Goal: Task Accomplishment & Management: Manage account settings

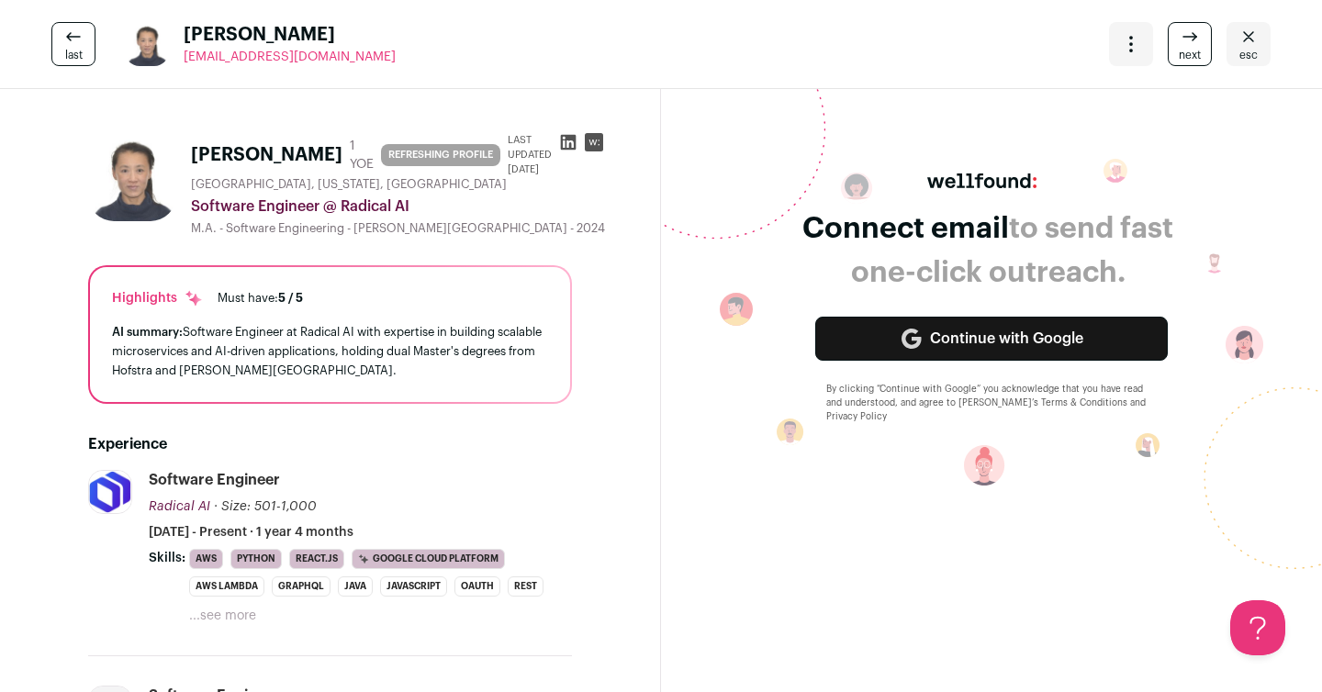
click at [1253, 37] on icon "Close" at bounding box center [1249, 37] width 22 height 22
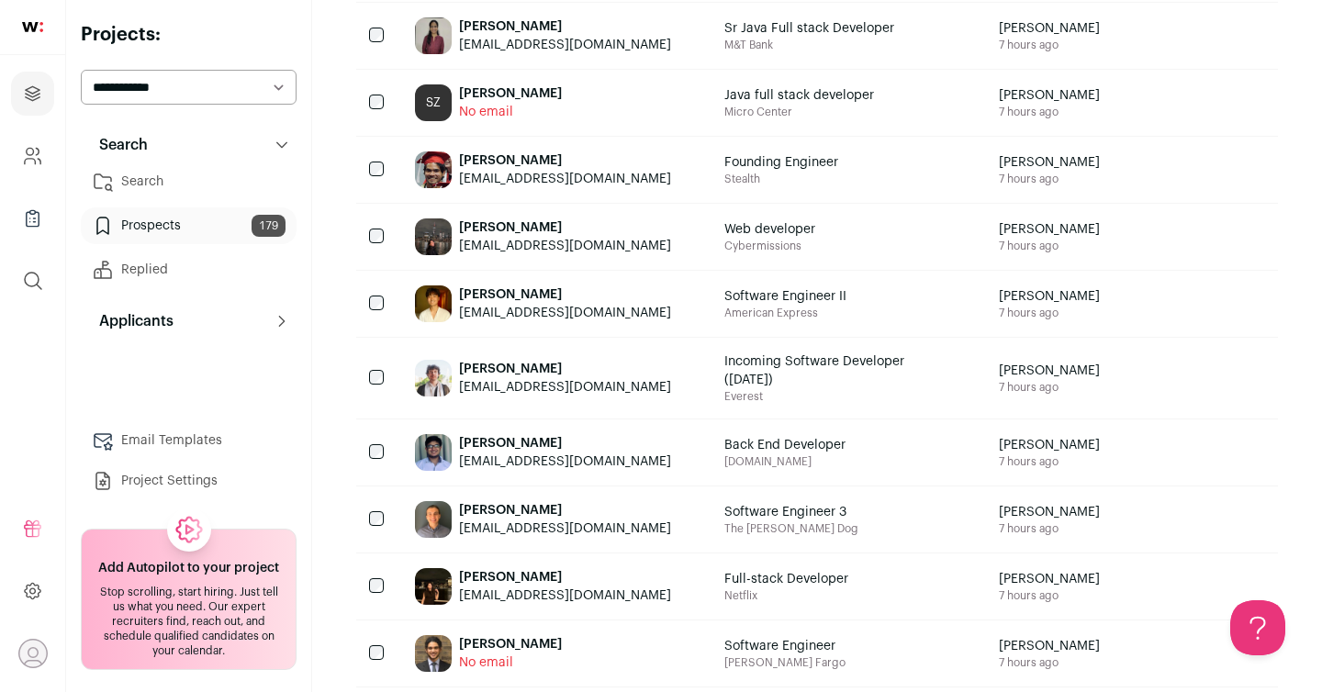
scroll to position [881, 0]
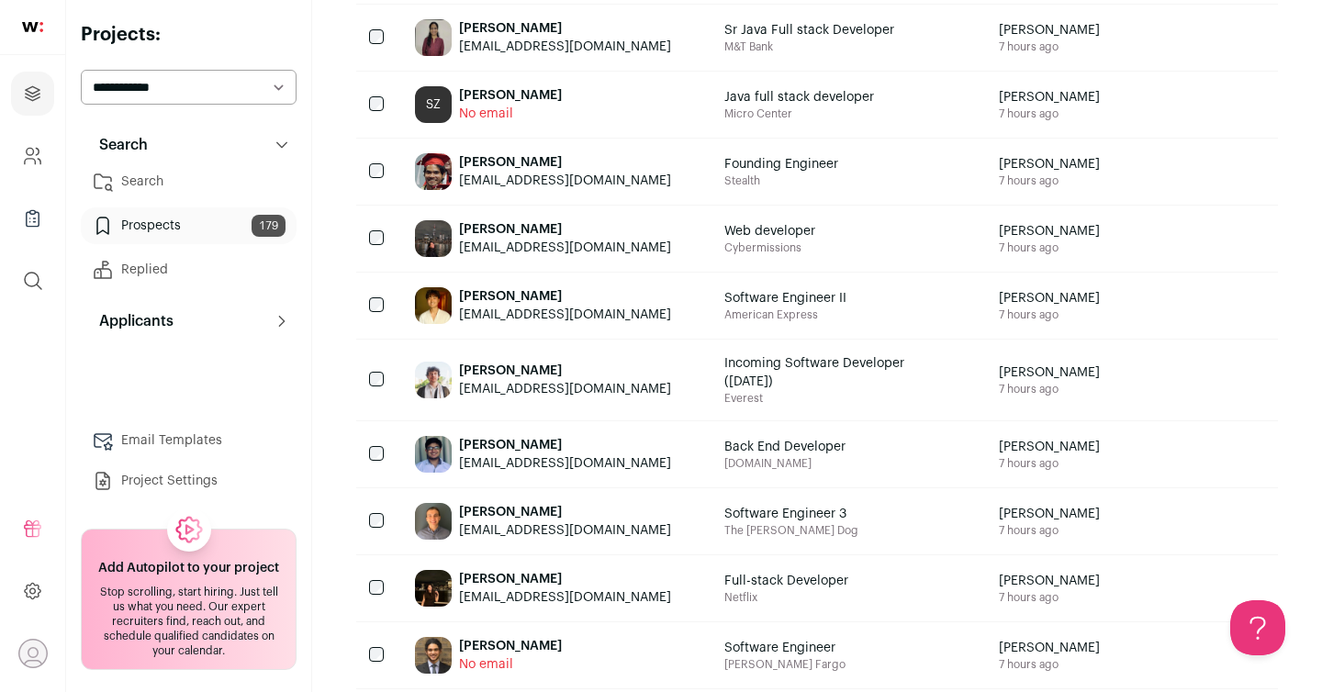
click at [558, 374] on div "[PERSON_NAME]" at bounding box center [565, 371] width 212 height 18
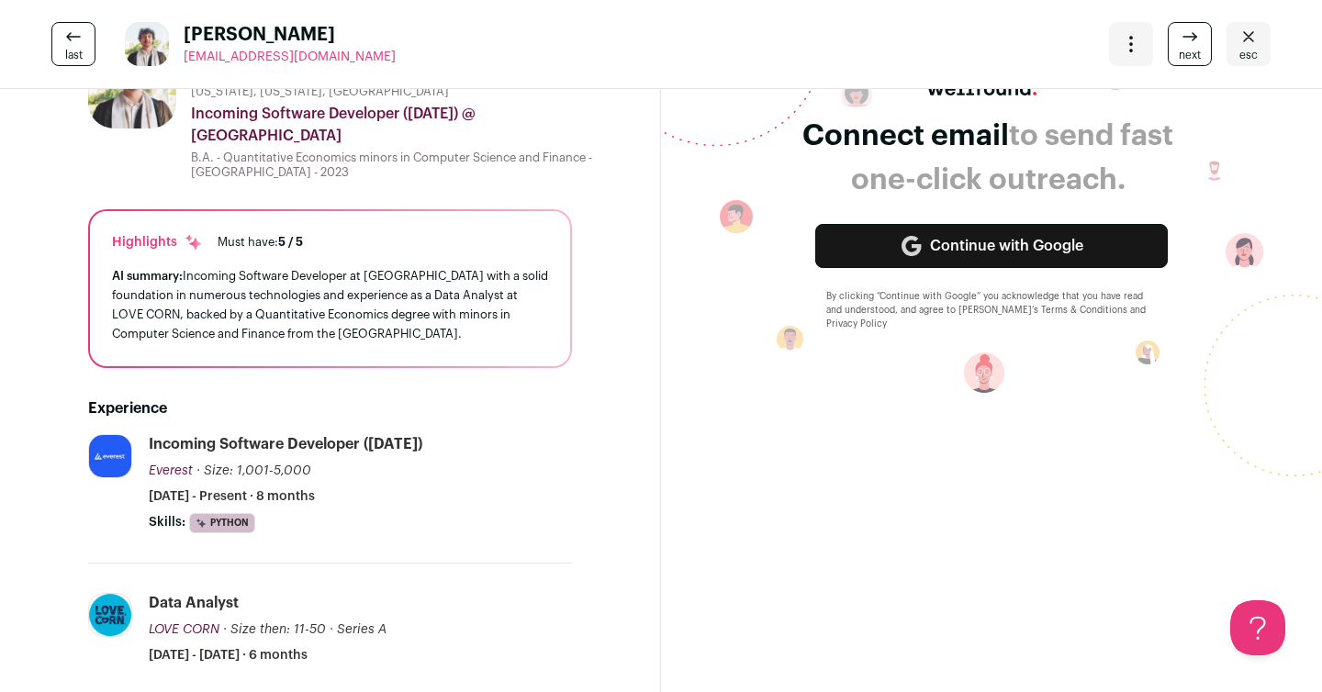
scroll to position [0, 0]
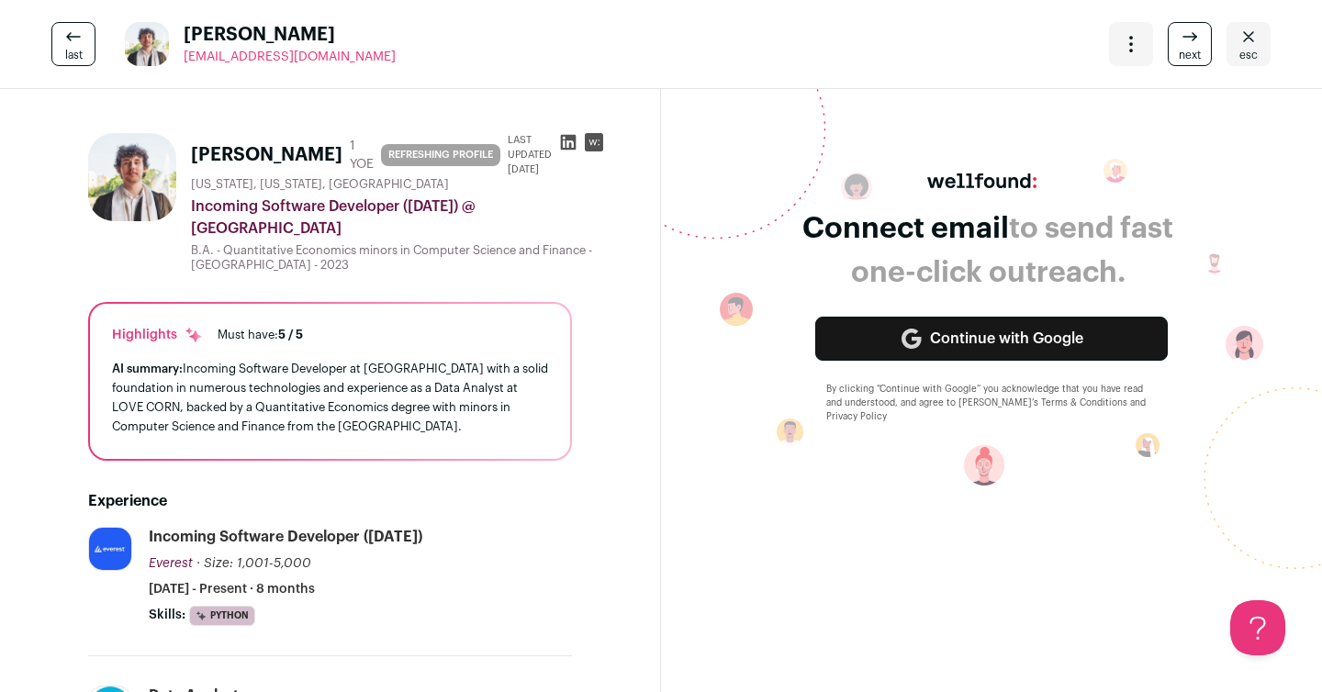
click at [1247, 53] on span "esc" at bounding box center [1249, 55] width 18 height 15
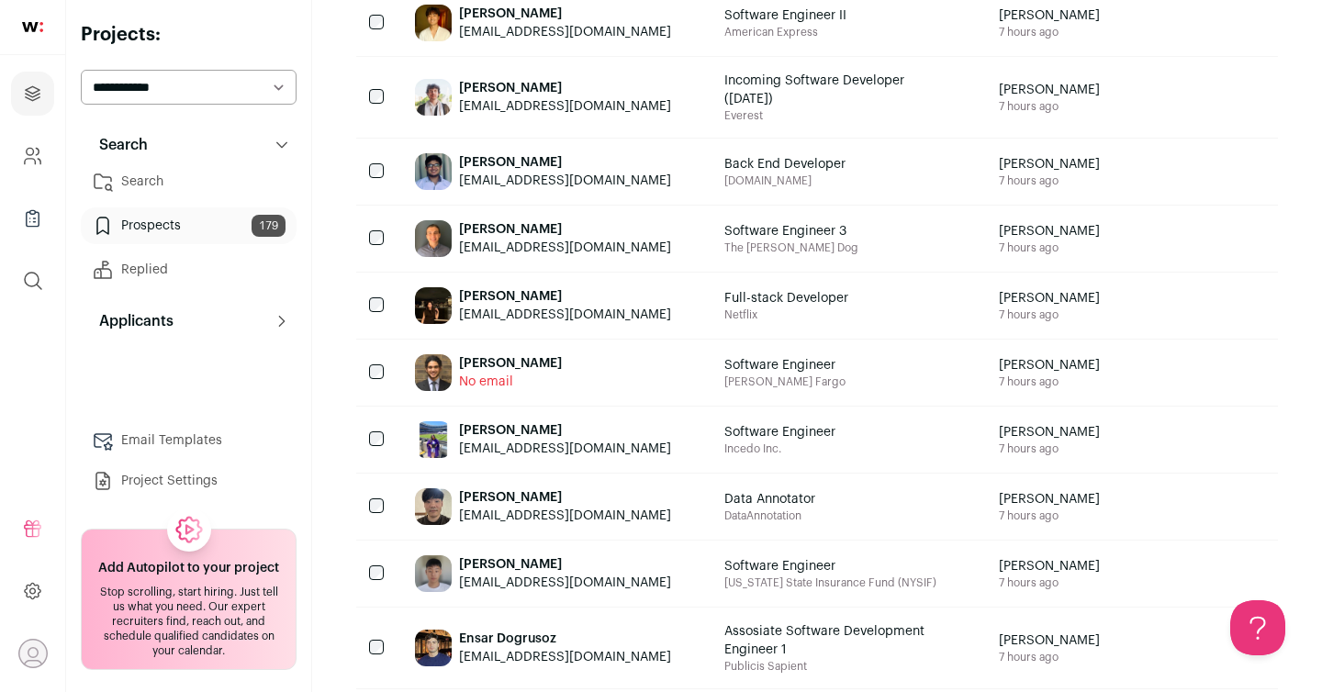
scroll to position [1167, 0]
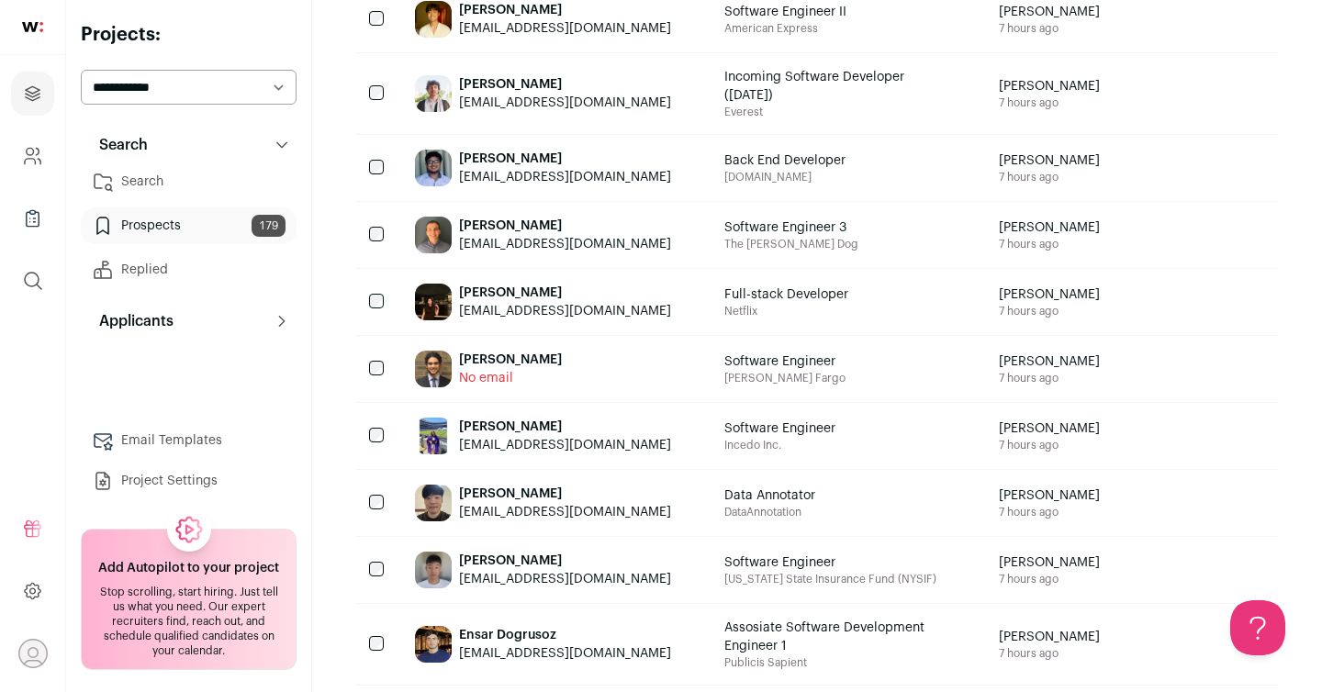
click at [625, 429] on div "[PERSON_NAME]" at bounding box center [565, 427] width 212 height 18
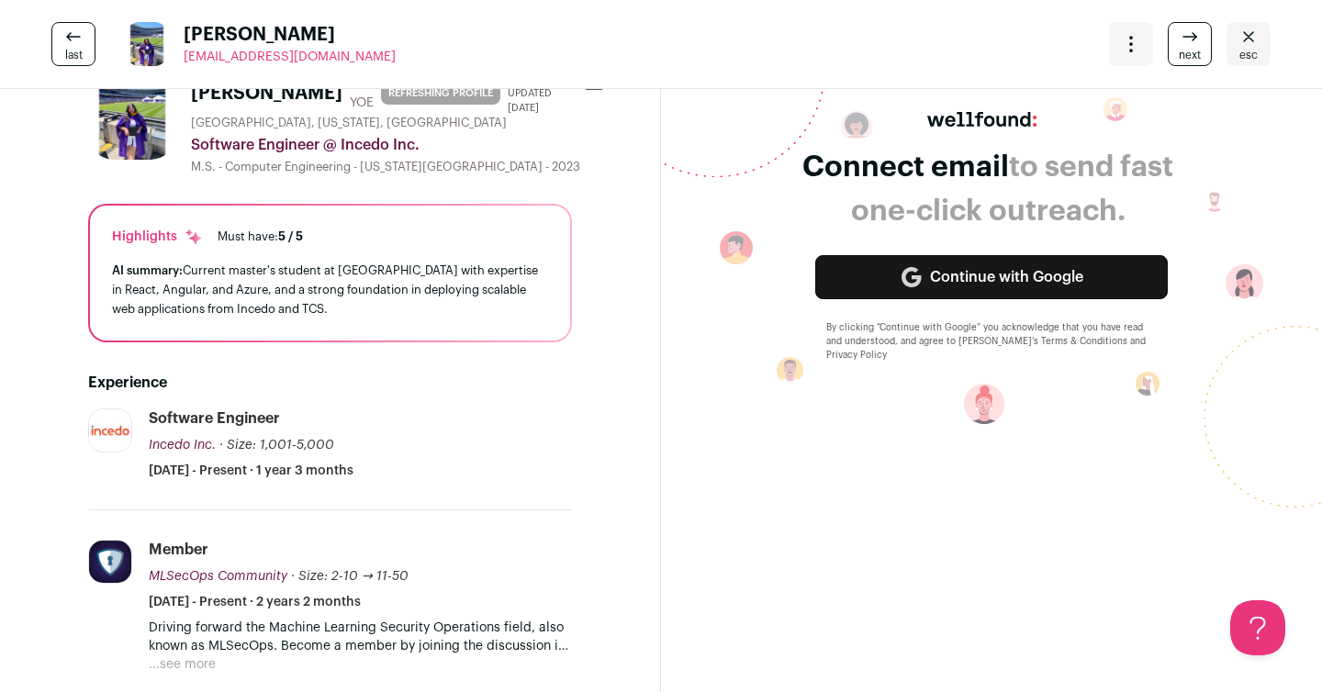
scroll to position [0, 0]
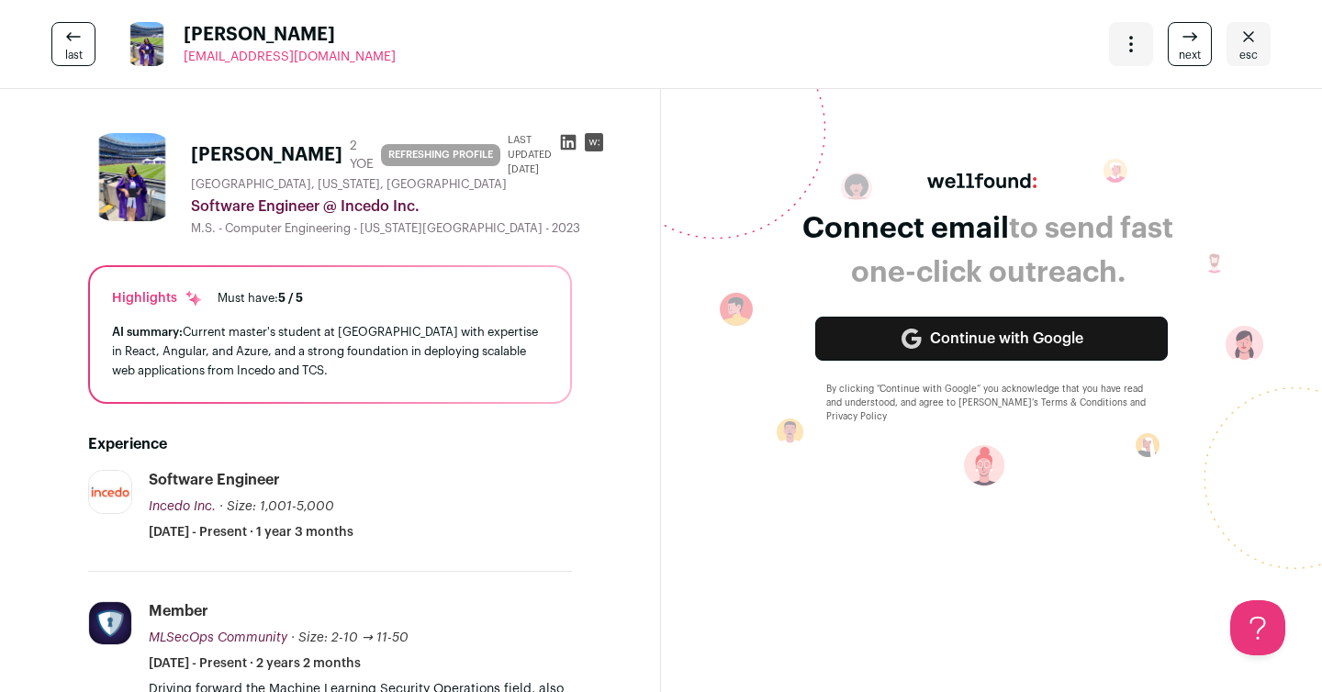
click at [561, 140] on icon at bounding box center [569, 143] width 16 height 16
click at [1252, 44] on icon "Close" at bounding box center [1249, 37] width 22 height 22
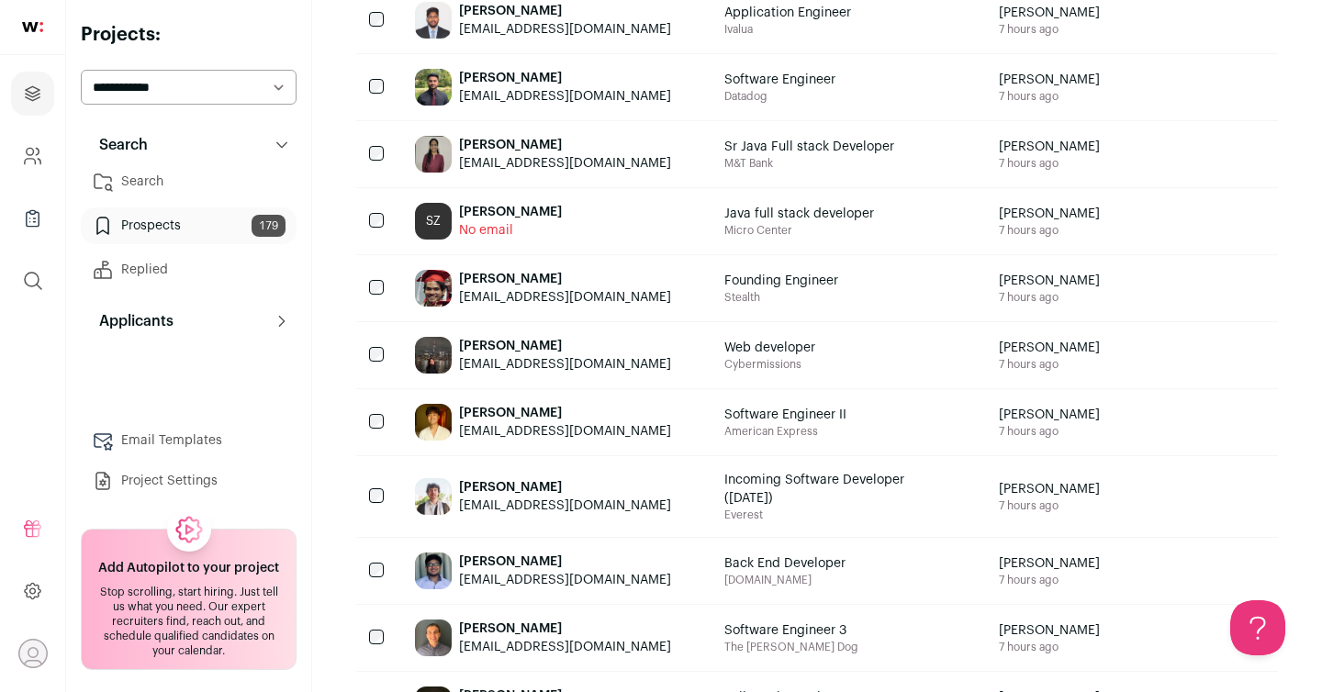
scroll to position [773, 0]
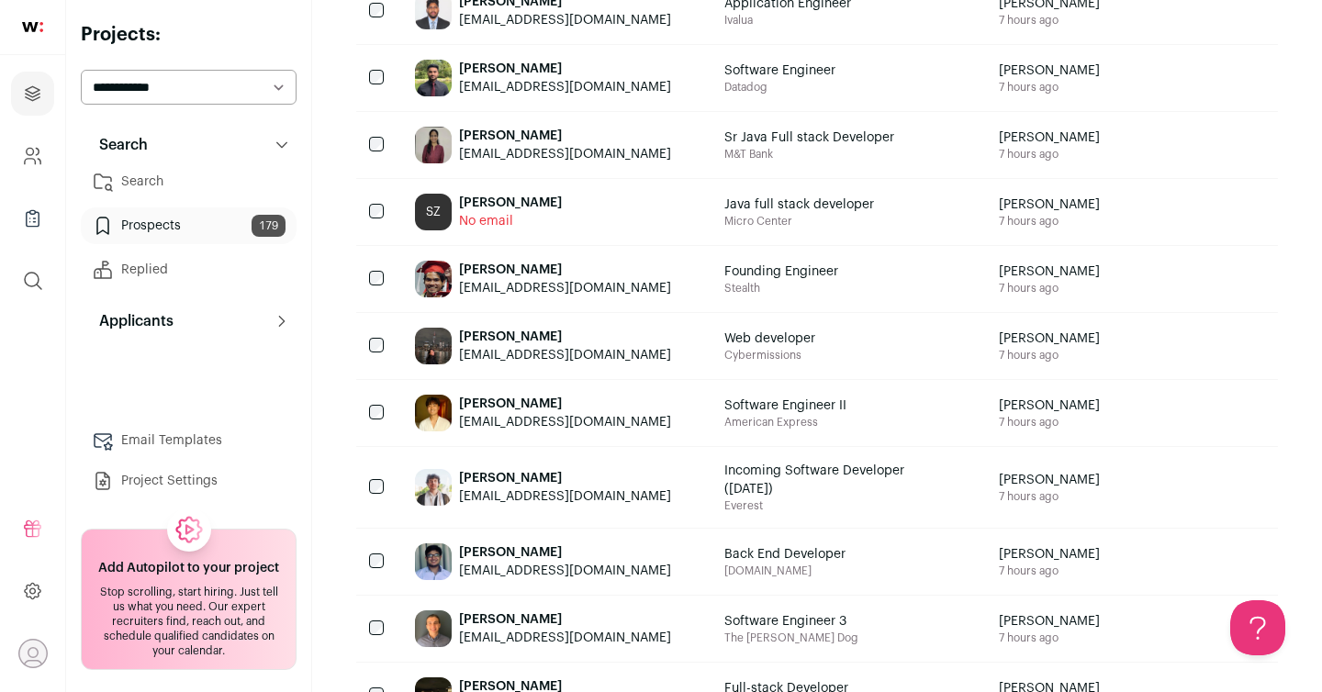
click at [536, 264] on div "[PERSON_NAME]" at bounding box center [565, 270] width 212 height 18
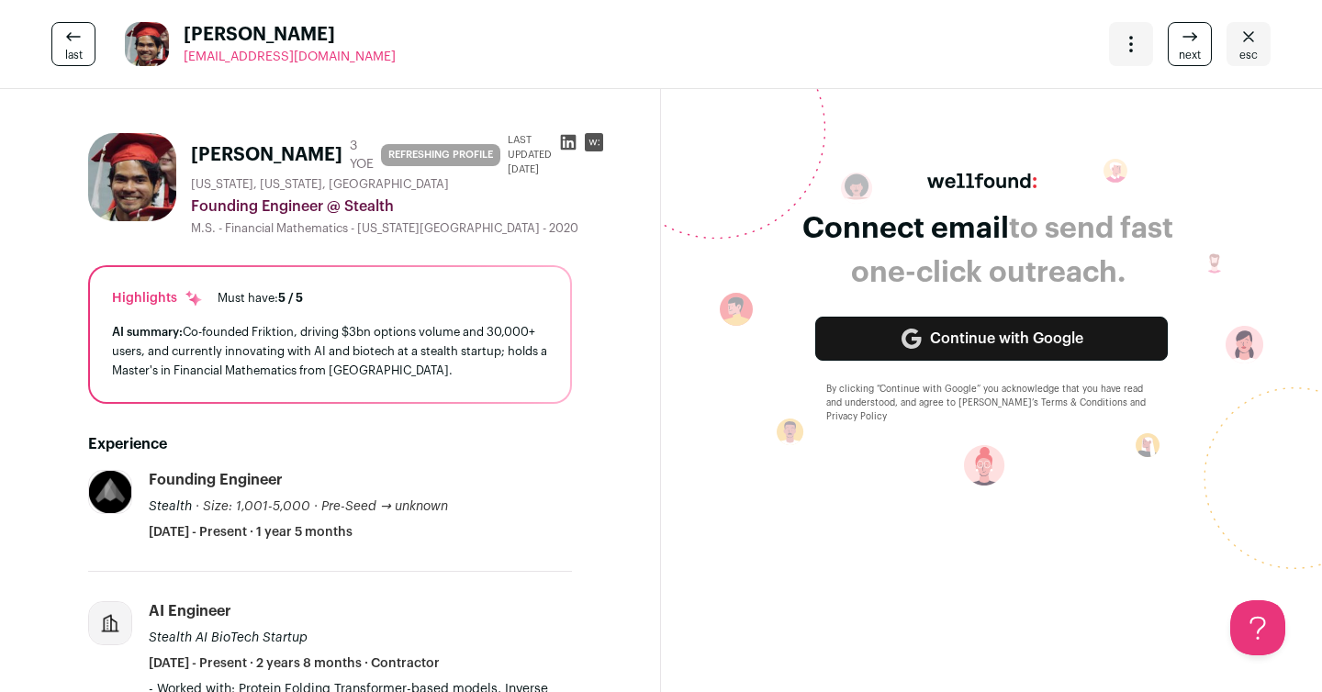
click at [561, 136] on icon at bounding box center [569, 143] width 16 height 16
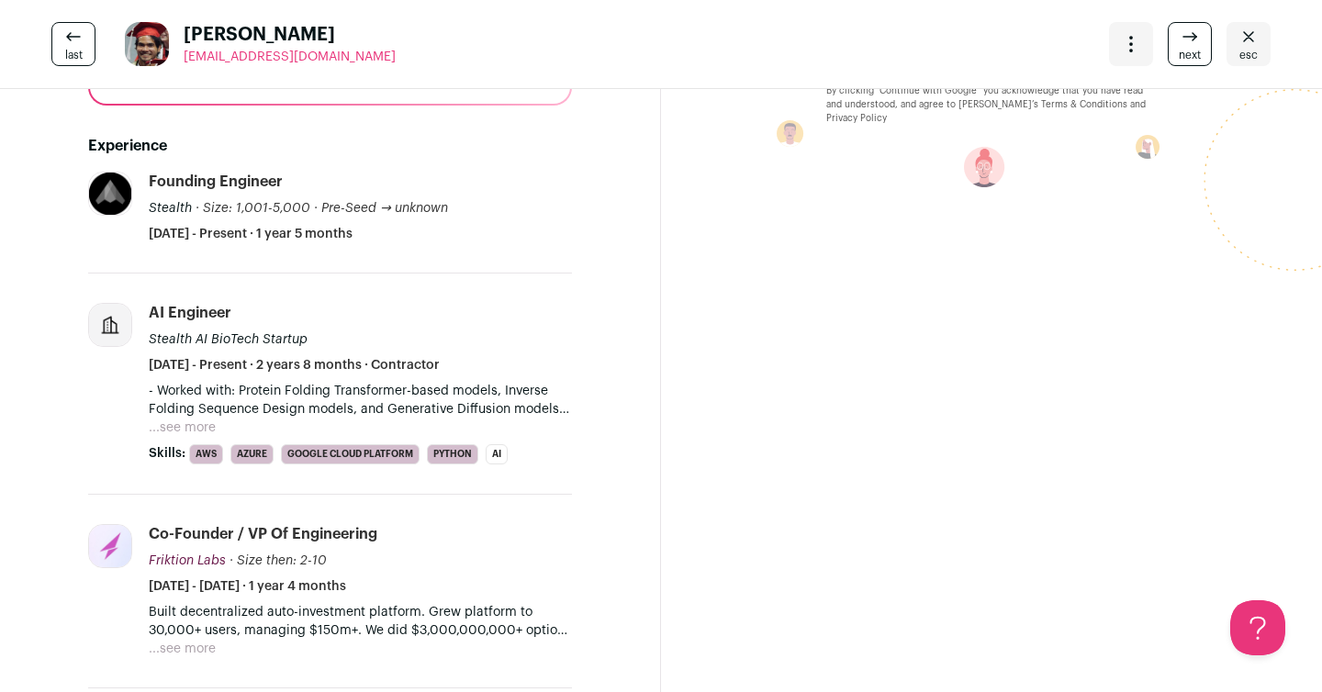
scroll to position [0, 0]
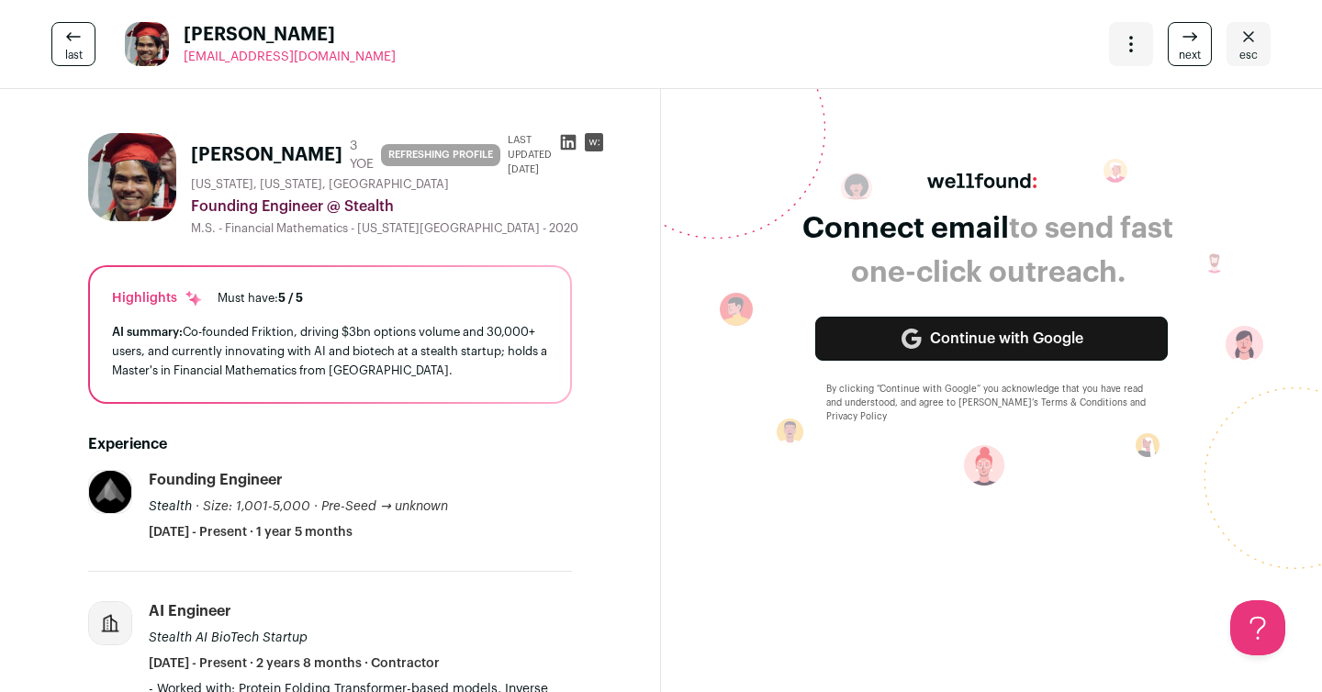
click at [1240, 53] on span "esc" at bounding box center [1249, 55] width 18 height 15
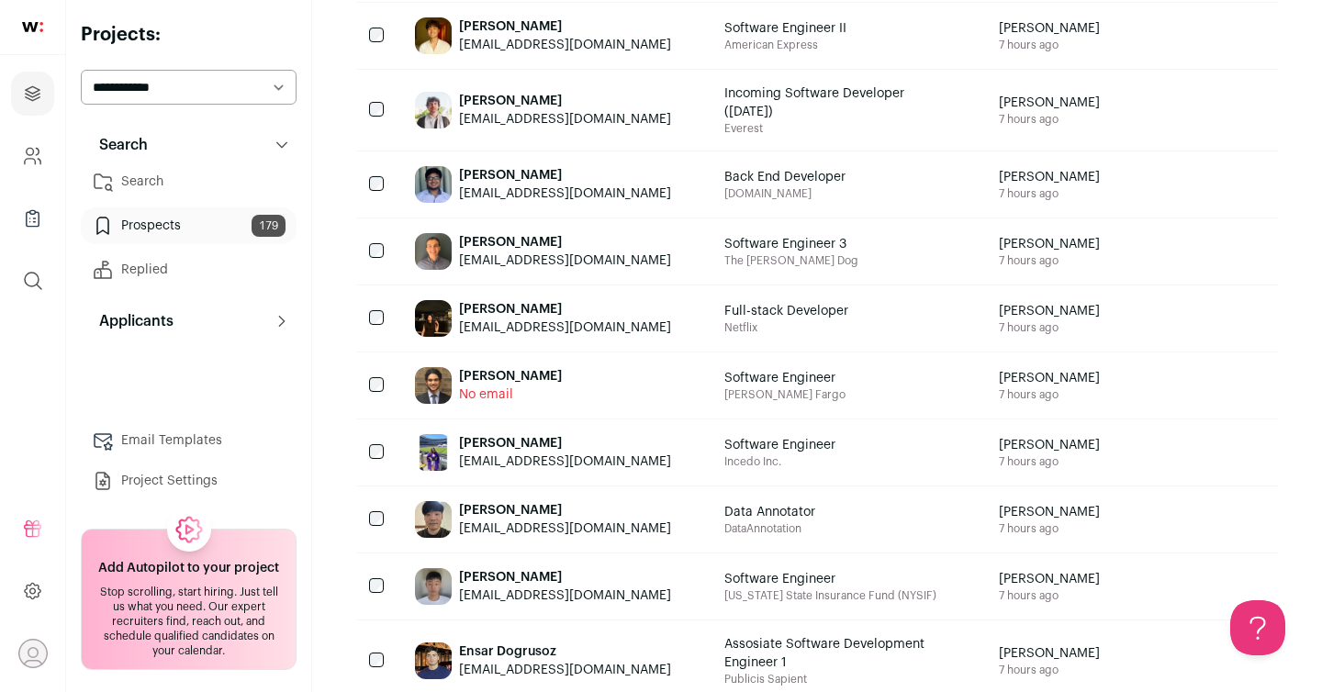
scroll to position [1156, 0]
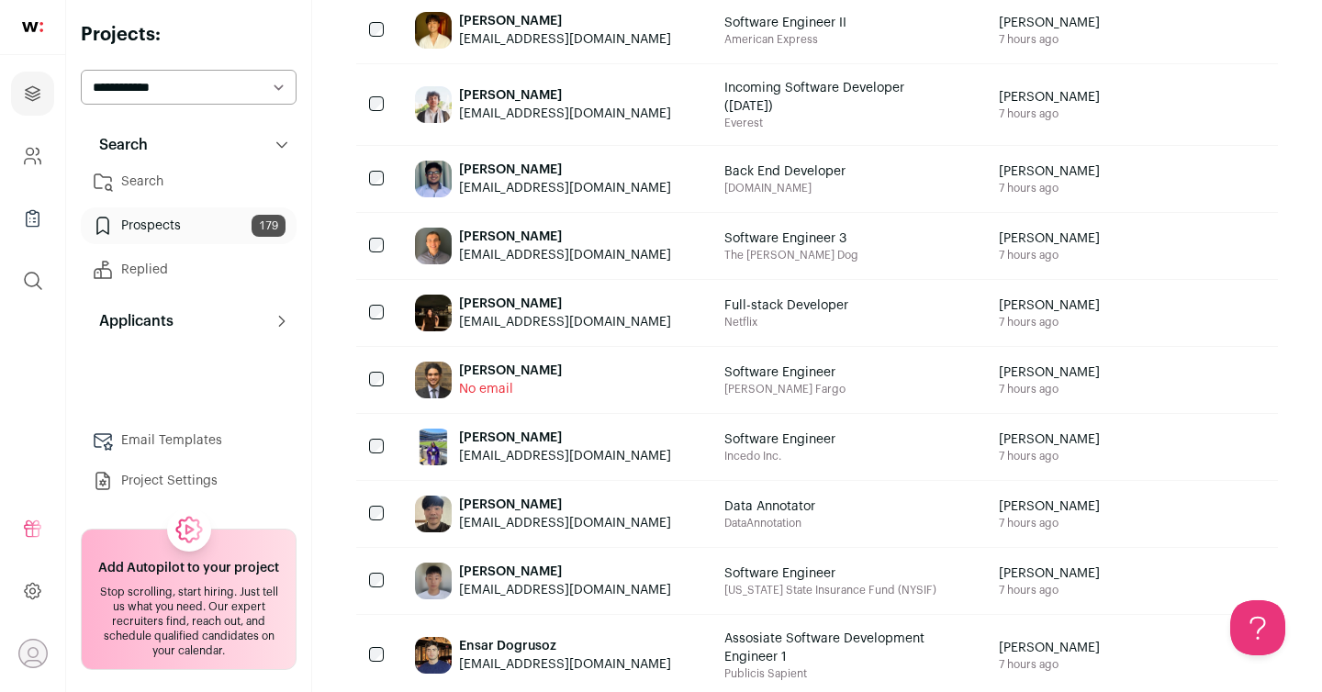
click at [515, 296] on div "[PERSON_NAME]" at bounding box center [565, 304] width 212 height 18
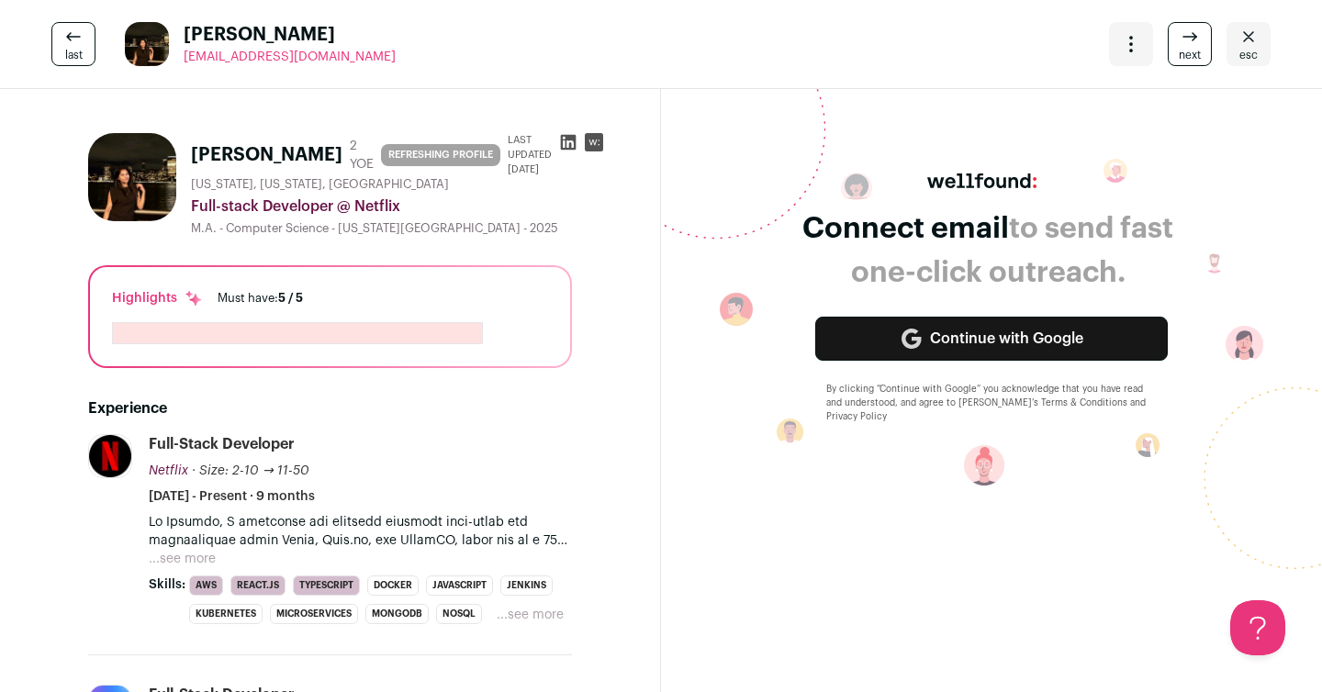
click at [561, 136] on icon at bounding box center [569, 143] width 16 height 16
click at [1242, 30] on icon "Close" at bounding box center [1249, 37] width 22 height 22
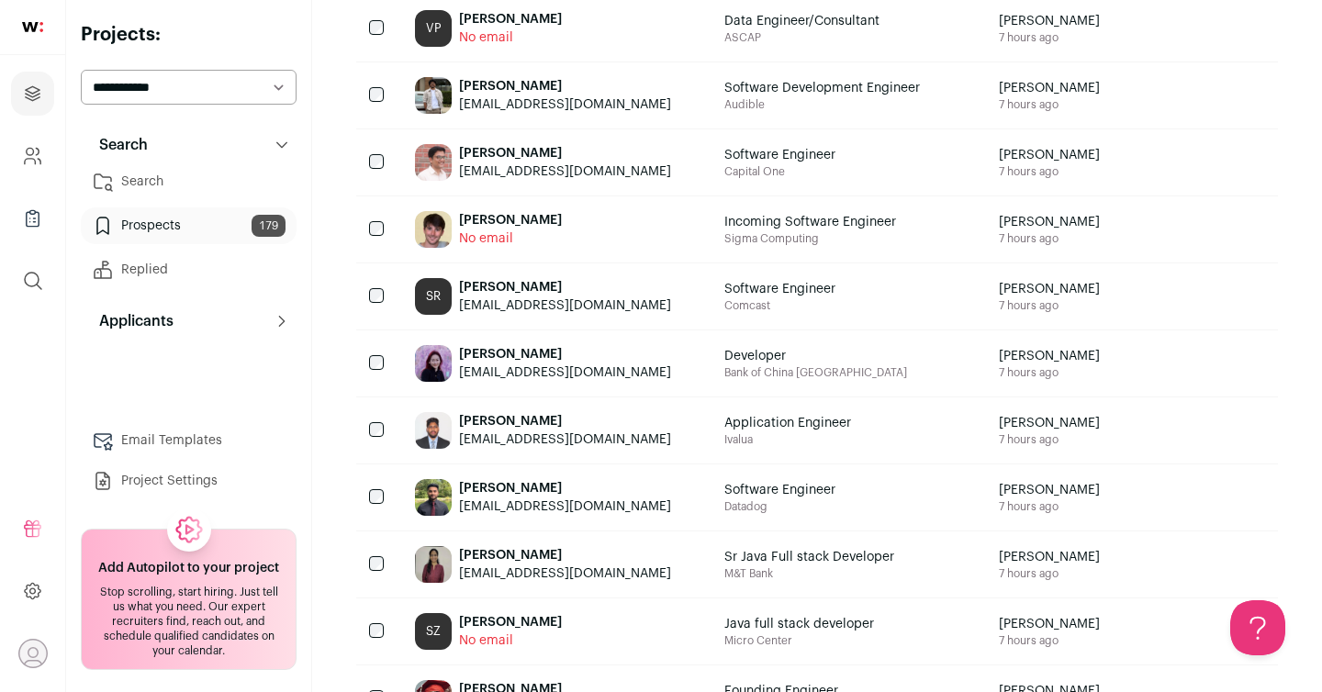
scroll to position [352, 0]
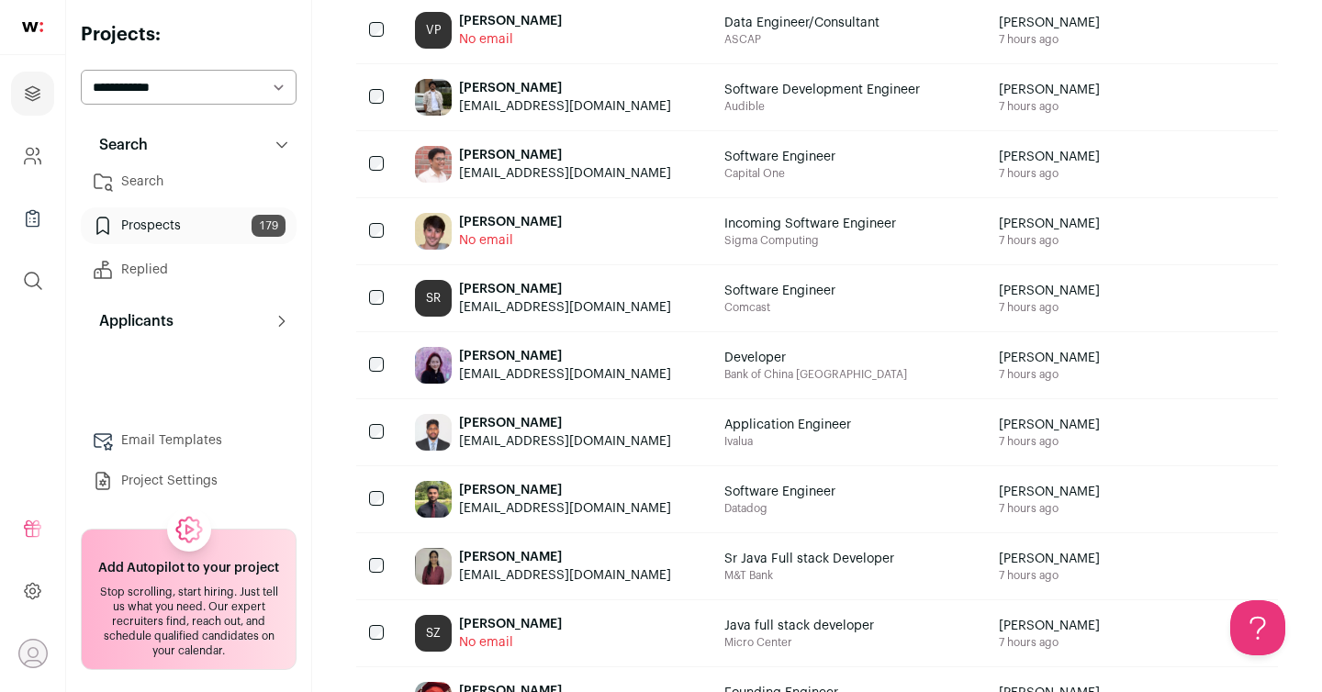
click at [492, 83] on div "[PERSON_NAME]" at bounding box center [565, 88] width 212 height 18
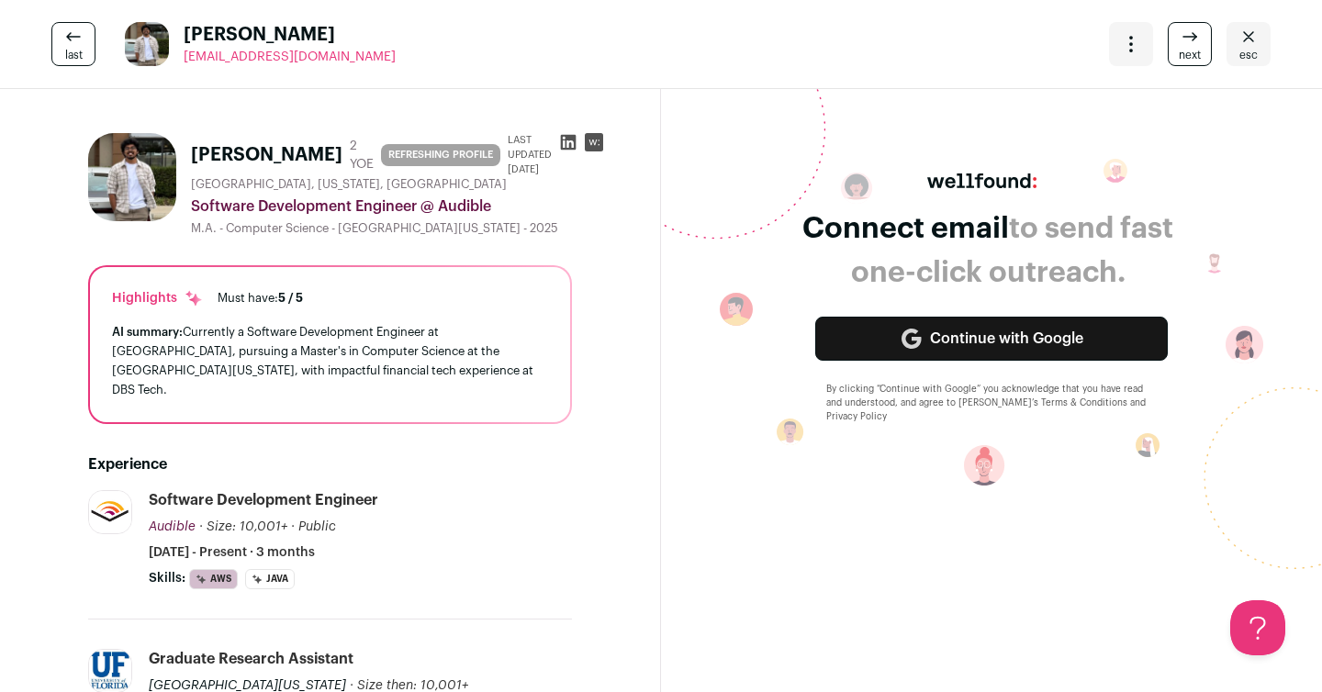
click at [561, 147] on icon at bounding box center [569, 143] width 16 height 16
click at [1236, 52] on link "esc" at bounding box center [1249, 44] width 44 height 44
